Goal: Task Accomplishment & Management: Use online tool/utility

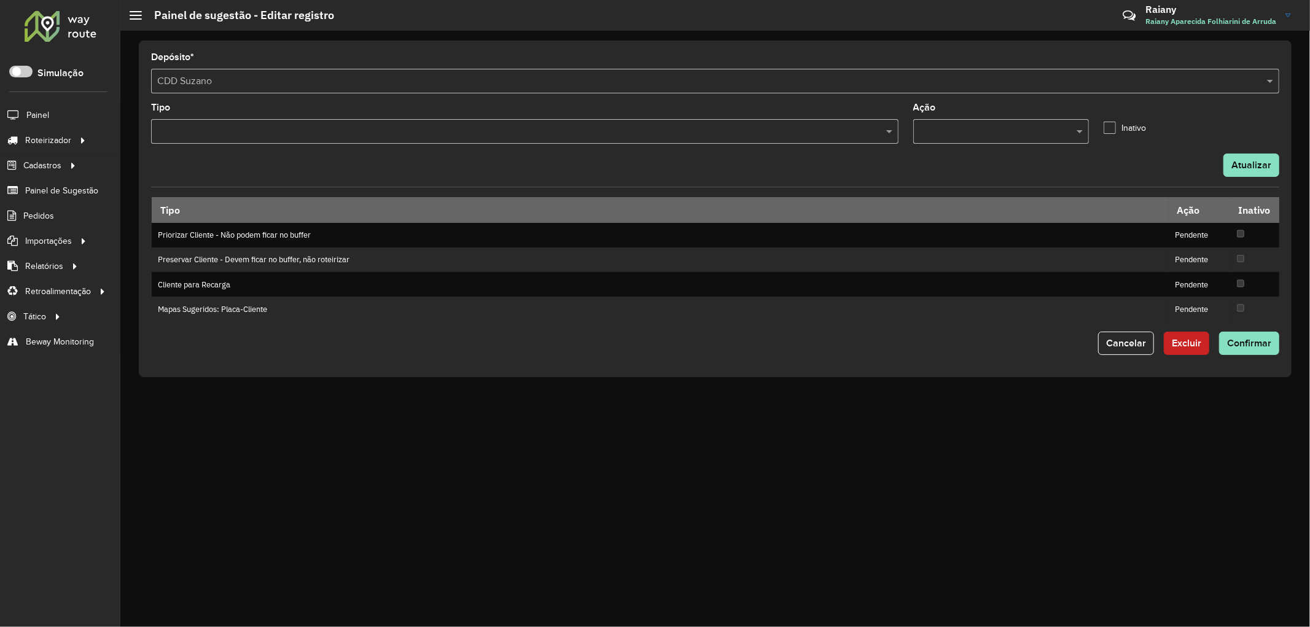
click at [684, 131] on input "text" at bounding box center [518, 132] width 729 height 15
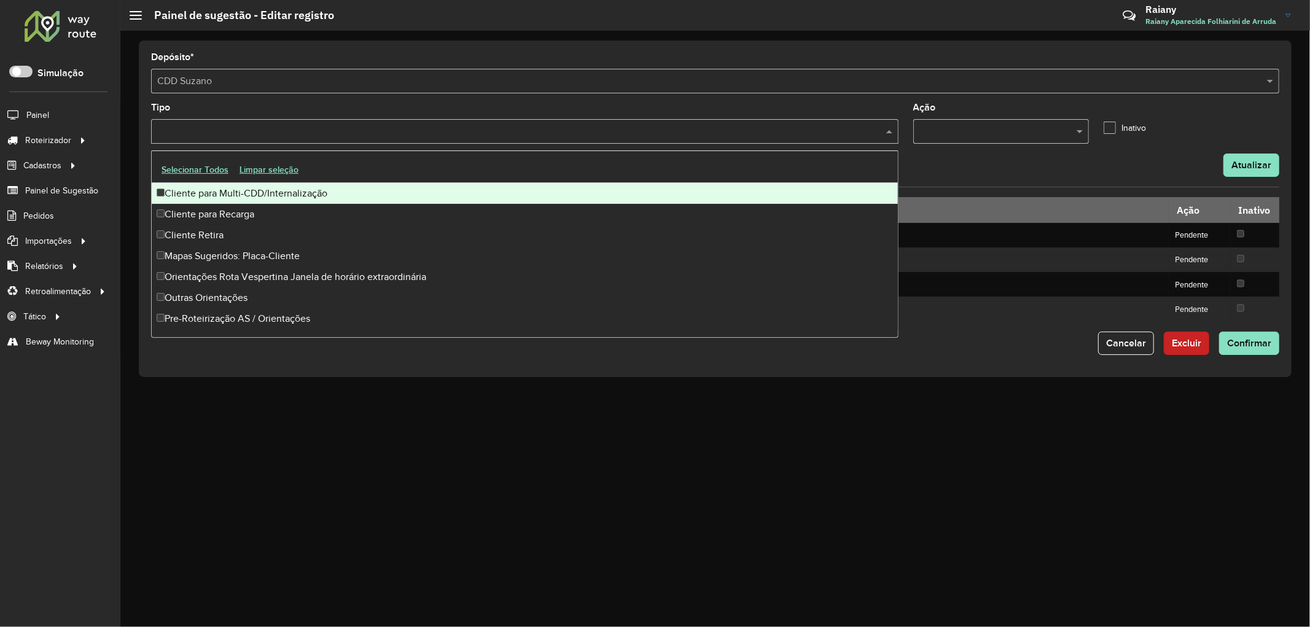
click at [189, 168] on button "Selecionar Todos" at bounding box center [195, 169] width 78 height 19
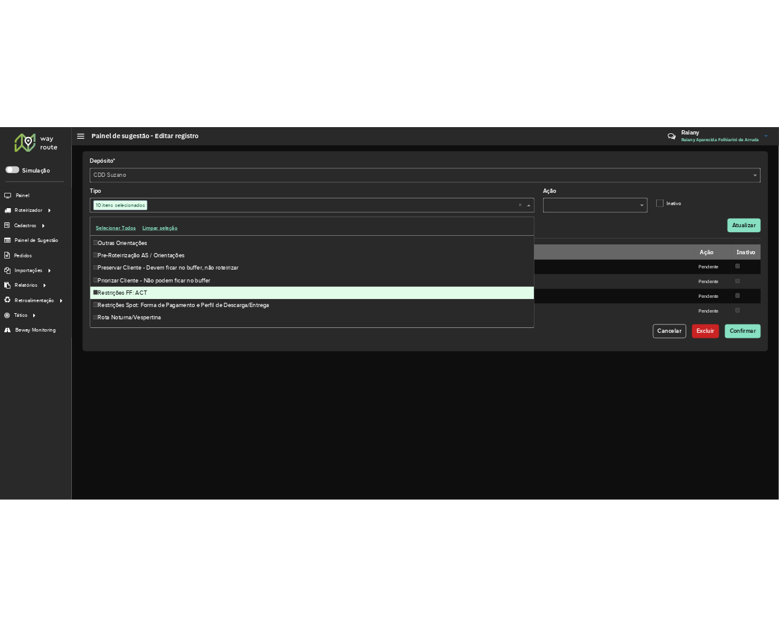
scroll to position [34, 0]
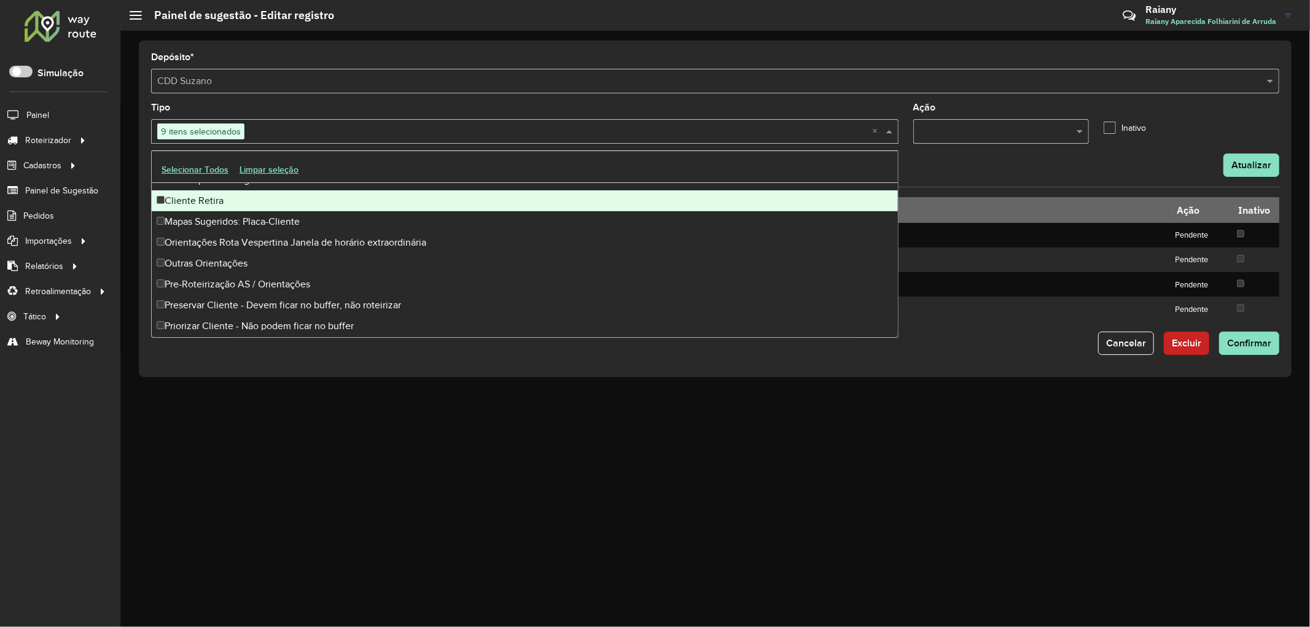
click at [493, 49] on div "Depósito * Selecione um depósito × CDD Suzano Tipo 9 itens selecionados × Ação …" at bounding box center [715, 209] width 1153 height 337
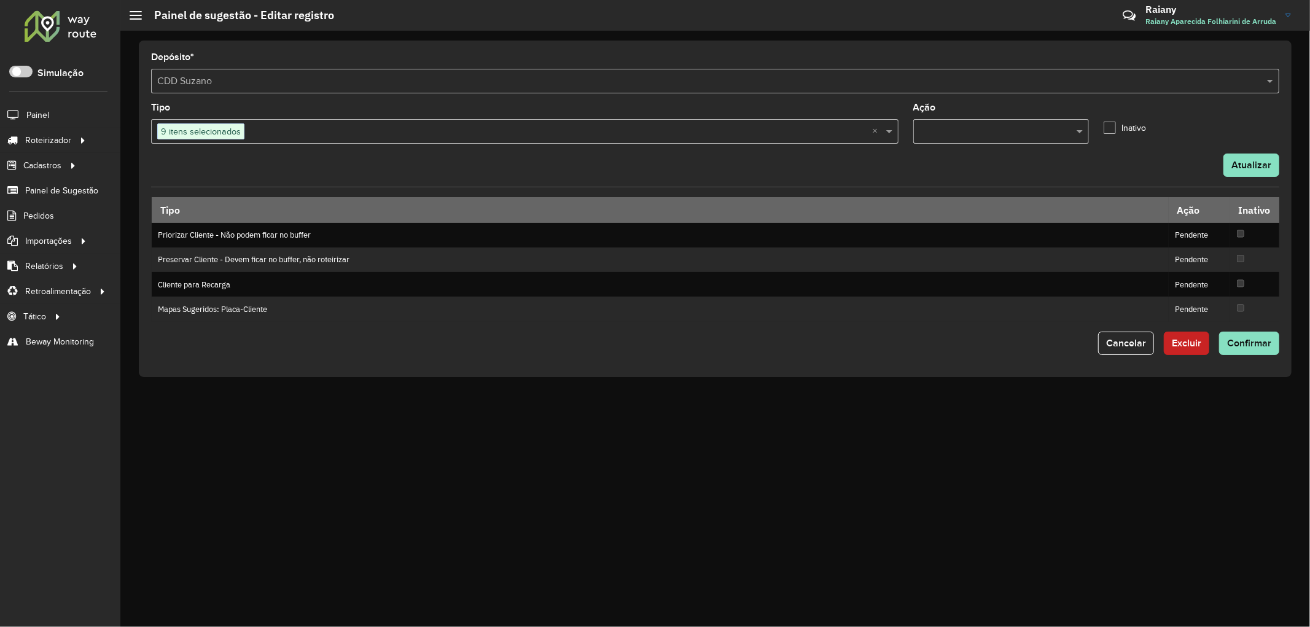
click at [1033, 131] on input "text" at bounding box center [989, 132] width 139 height 15
click at [955, 183] on span "Pendente" at bounding box center [940, 188] width 42 height 10
click at [1258, 162] on button "Atualizar" at bounding box center [1252, 165] width 56 height 23
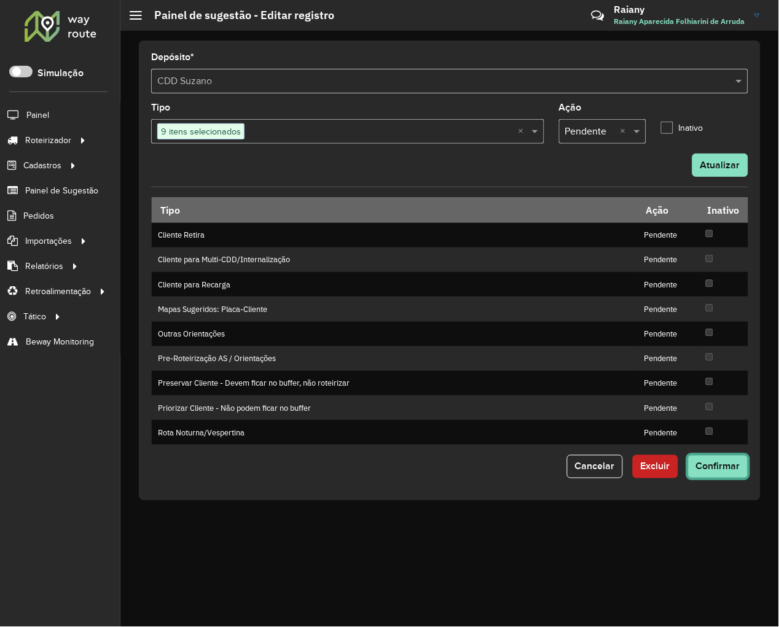
click at [719, 475] on button "Confirmar" at bounding box center [718, 466] width 60 height 23
click at [721, 469] on span "Confirmar" at bounding box center [718, 466] width 44 height 10
